Goal: Task Accomplishment & Management: Use online tool/utility

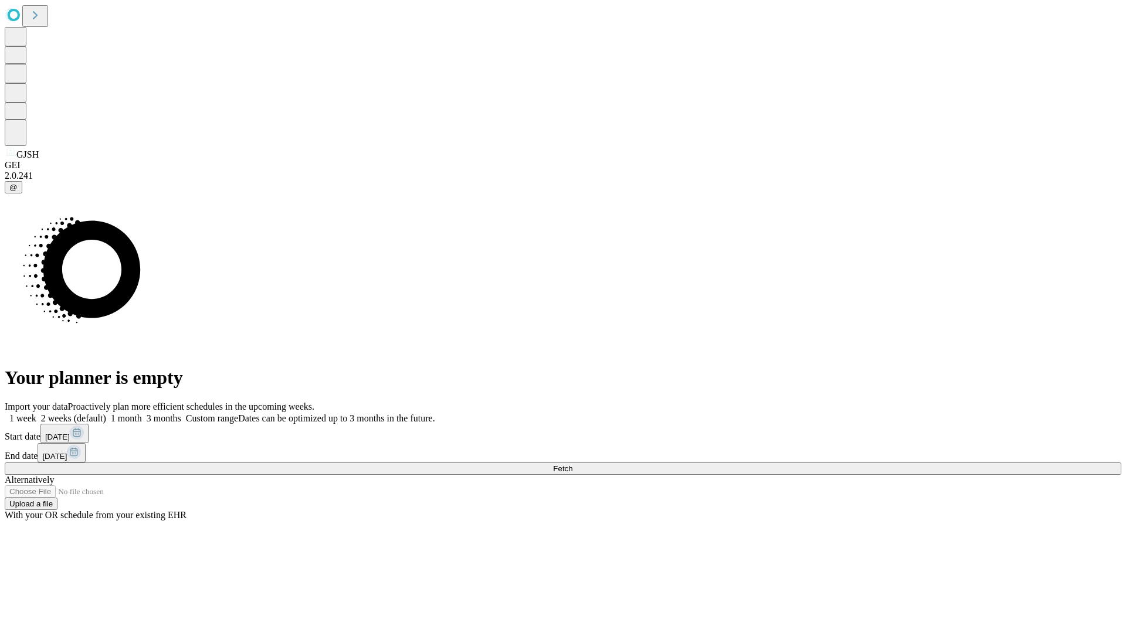
click at [572, 464] on span "Fetch" at bounding box center [562, 468] width 19 height 9
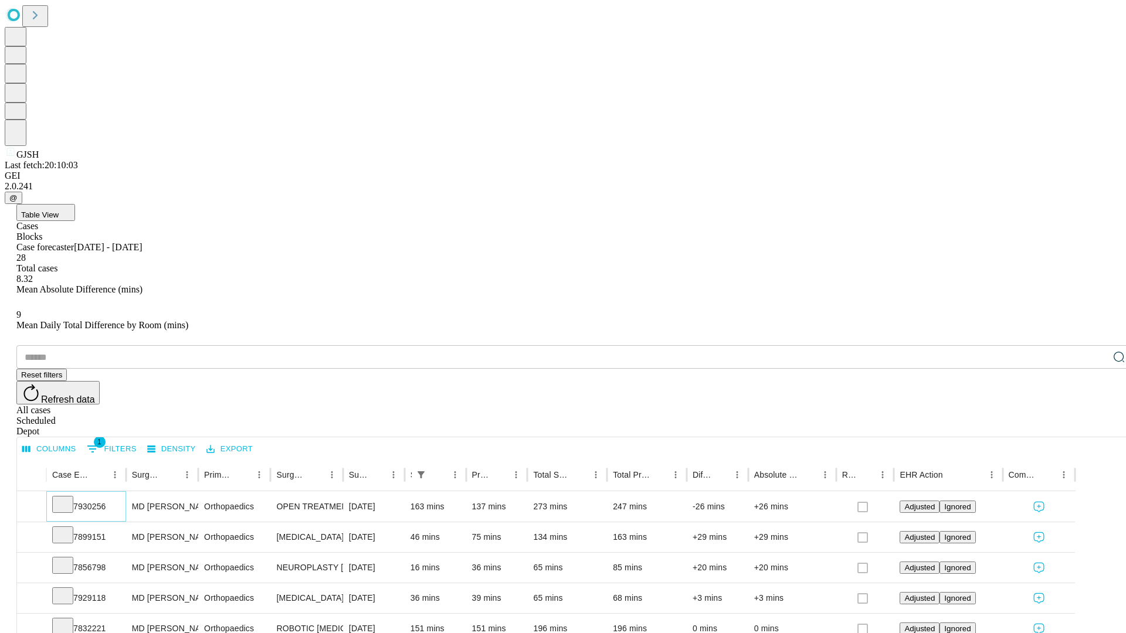
click at [69, 498] on icon at bounding box center [63, 504] width 12 height 12
